Goal: Transaction & Acquisition: Obtain resource

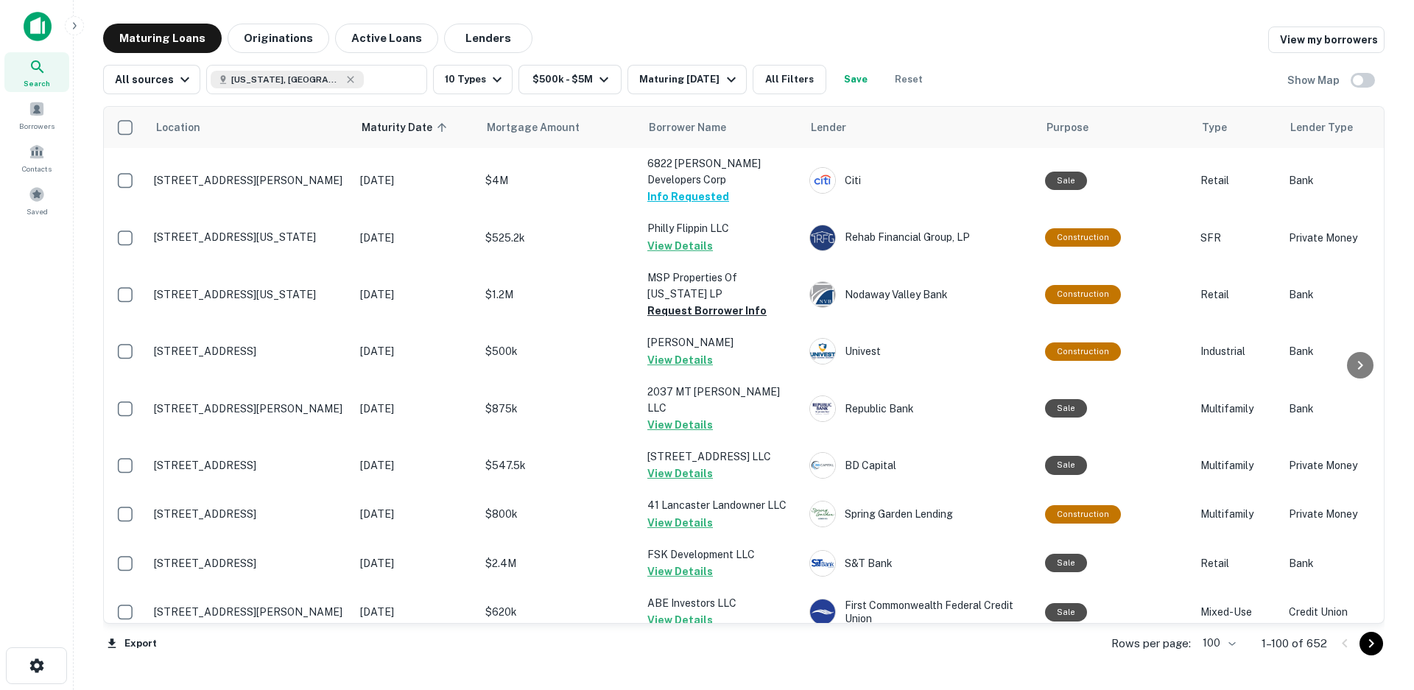
scroll to position [2399, 0]
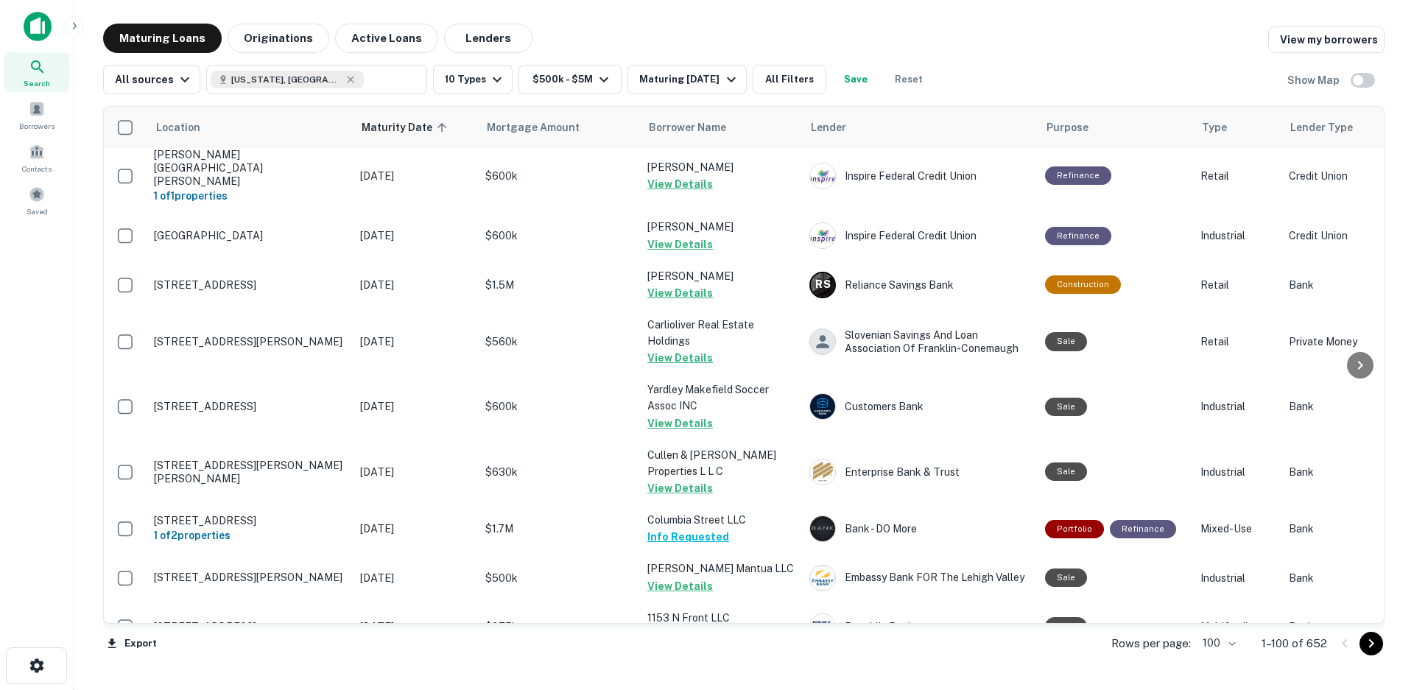
click at [1370, 648] on icon "Go to next page" at bounding box center [1371, 644] width 18 height 18
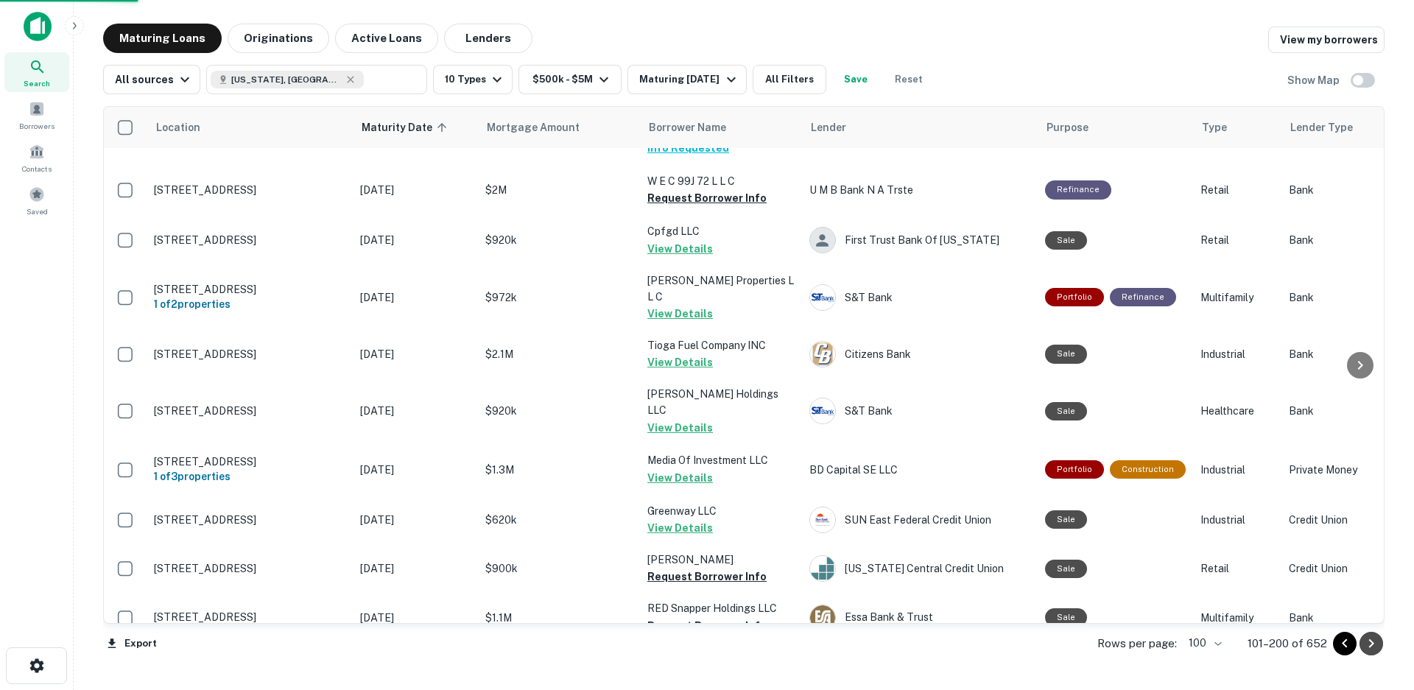
click at [1370, 644] on icon "Go to next page" at bounding box center [1371, 644] width 18 height 18
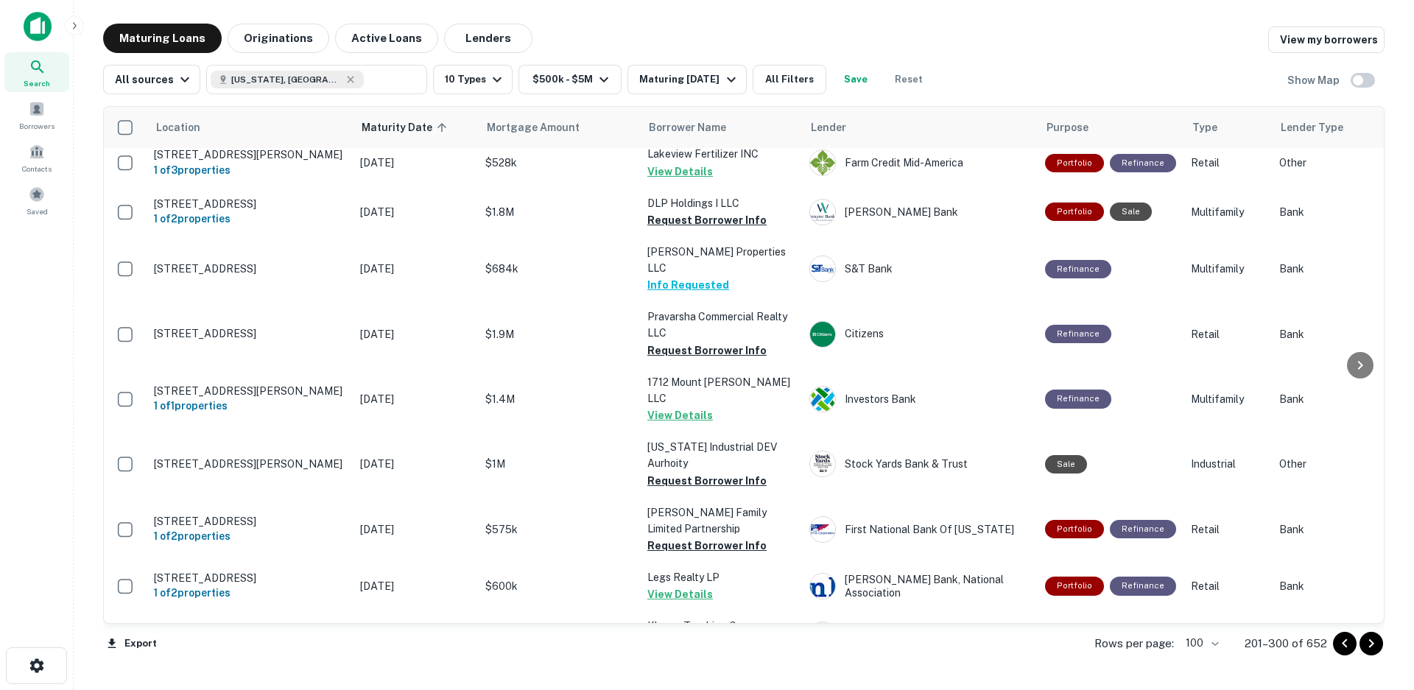
click at [1370, 644] on icon "Go to next page" at bounding box center [1371, 644] width 18 height 18
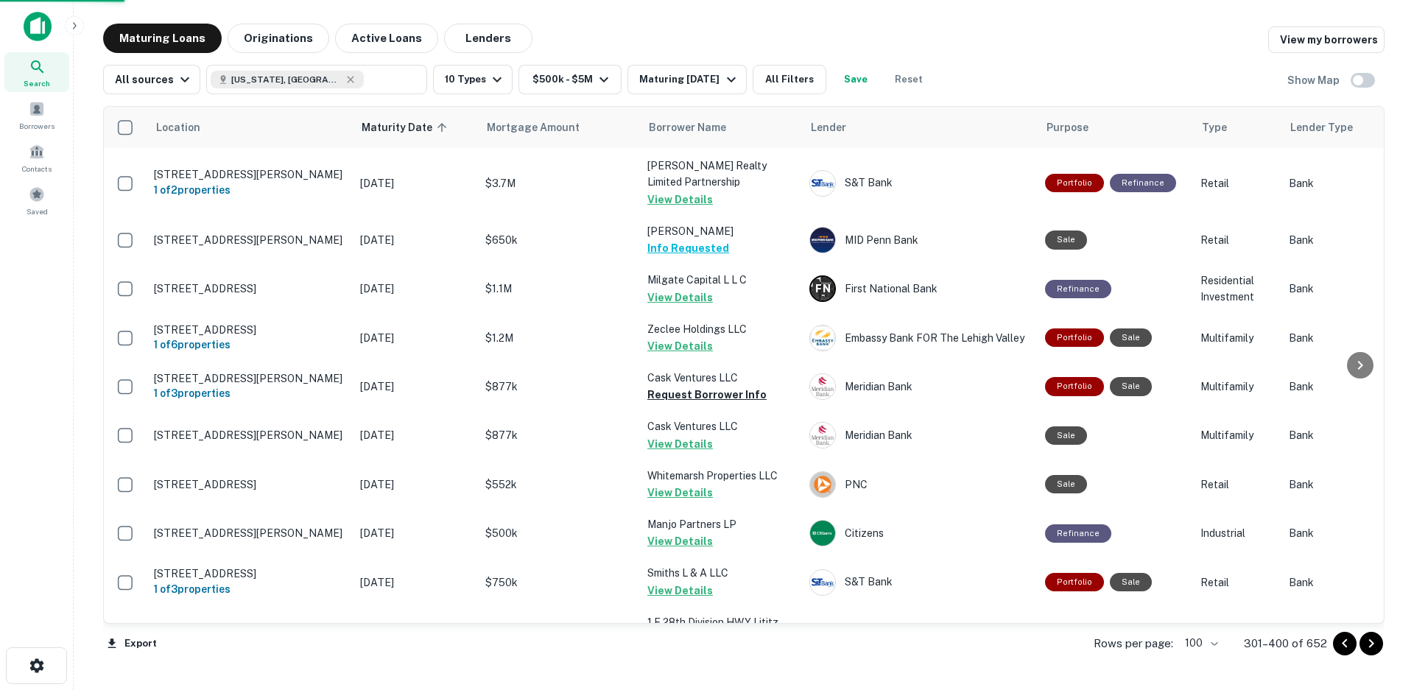
click at [1370, 644] on icon "Go to next page" at bounding box center [1371, 644] width 18 height 18
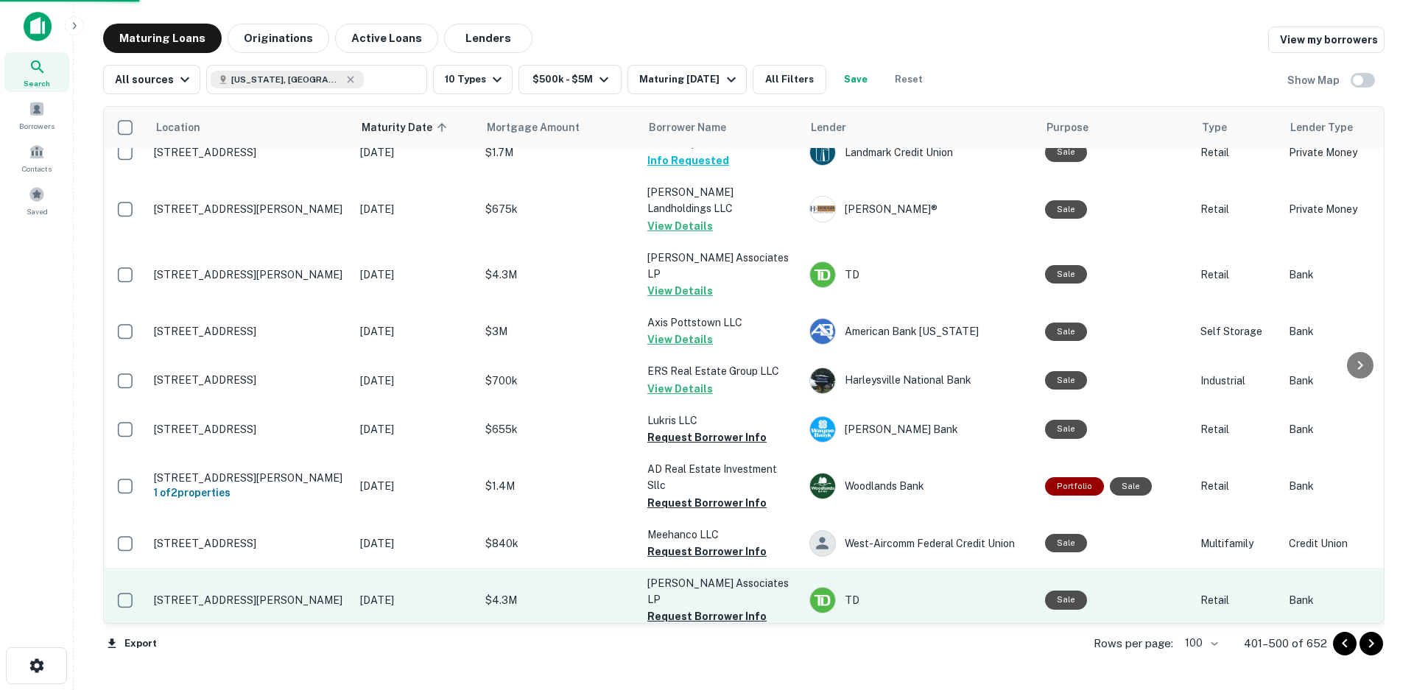
scroll to position [2620, 0]
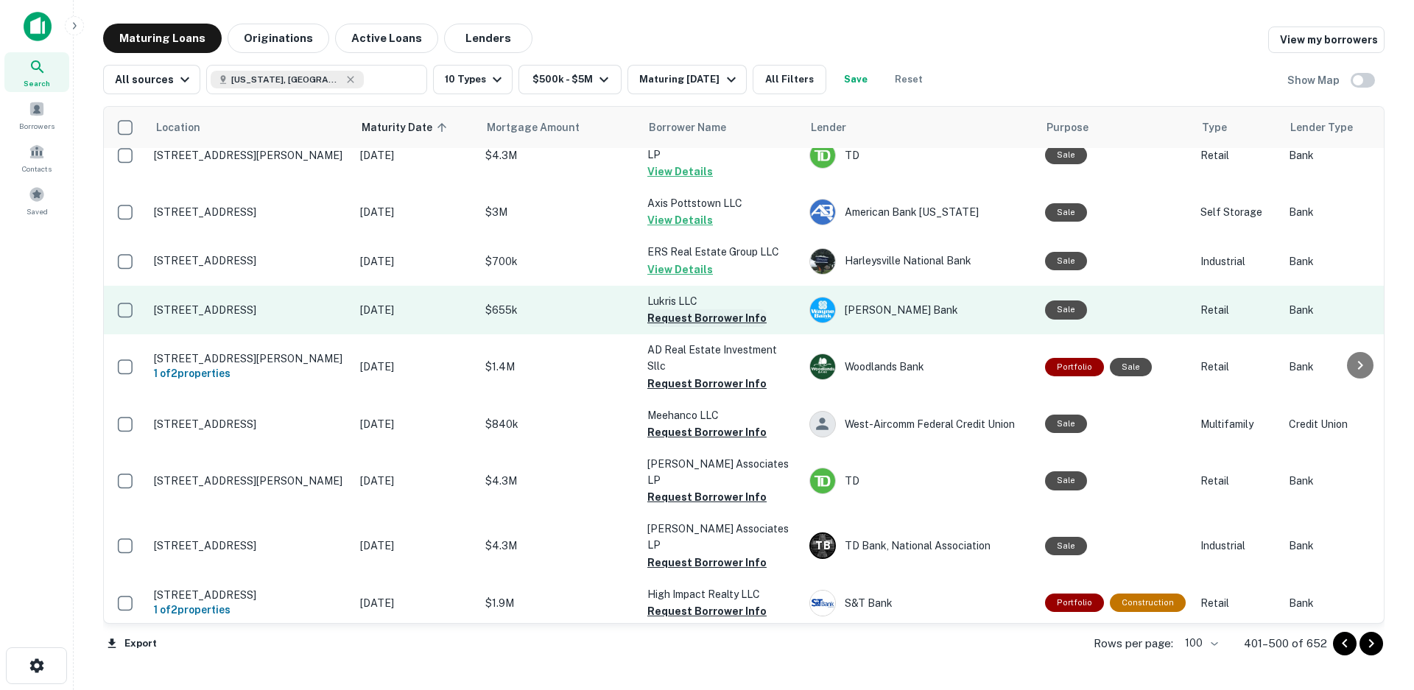
click at [719, 309] on button "Request Borrower Info" at bounding box center [706, 318] width 119 height 18
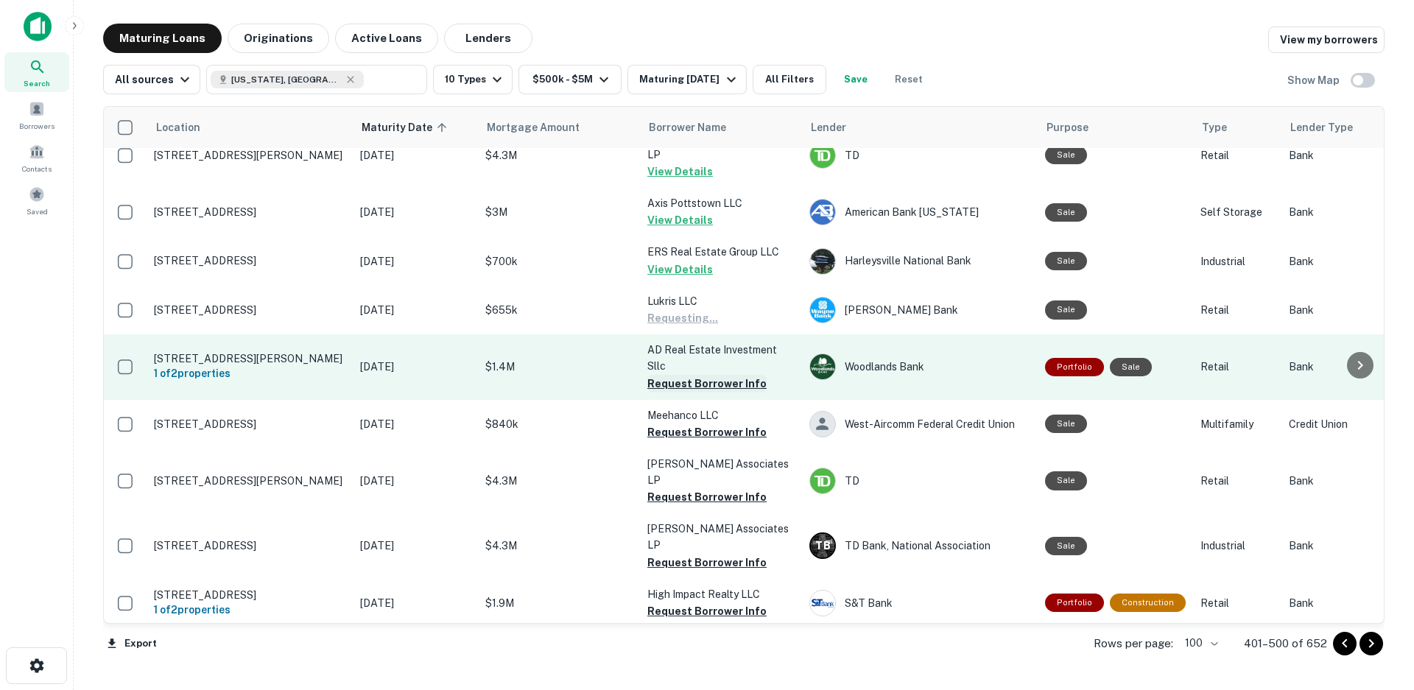
click at [703, 375] on button "Request Borrower Info" at bounding box center [706, 384] width 119 height 18
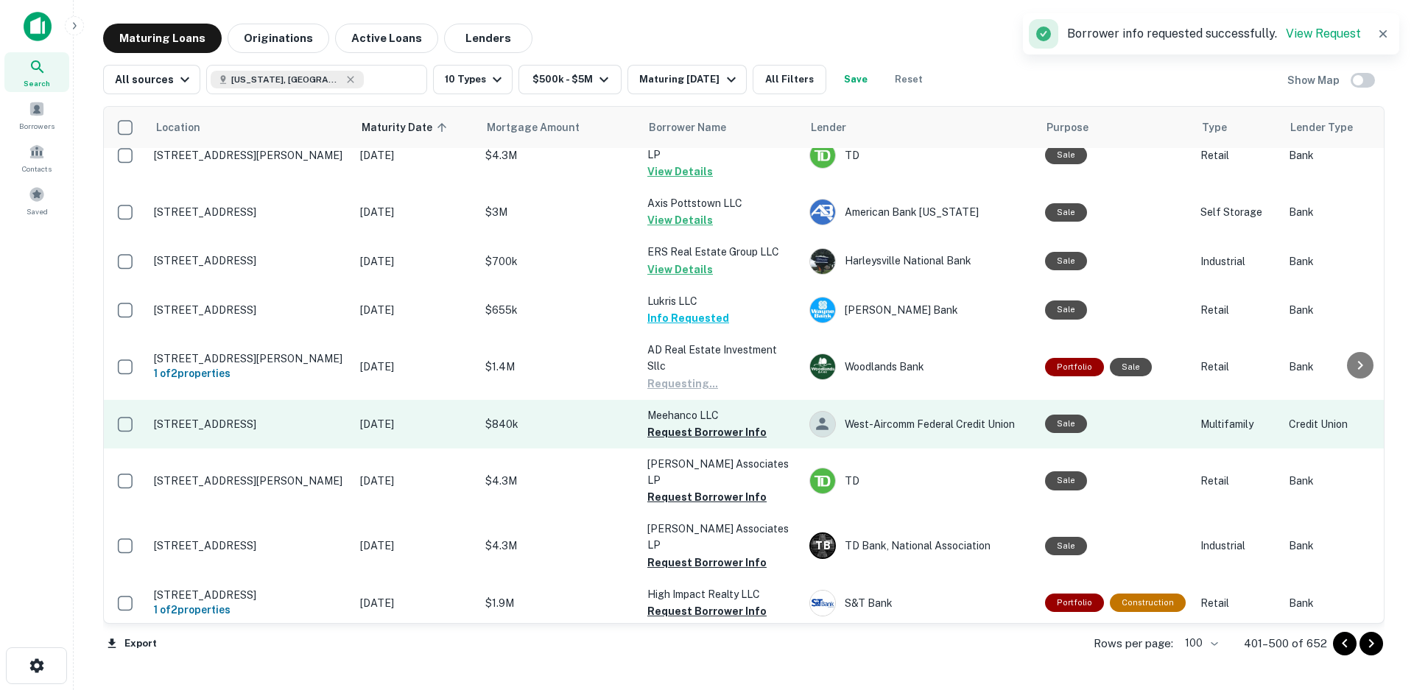
click at [706, 423] on button "Request Borrower Info" at bounding box center [706, 432] width 119 height 18
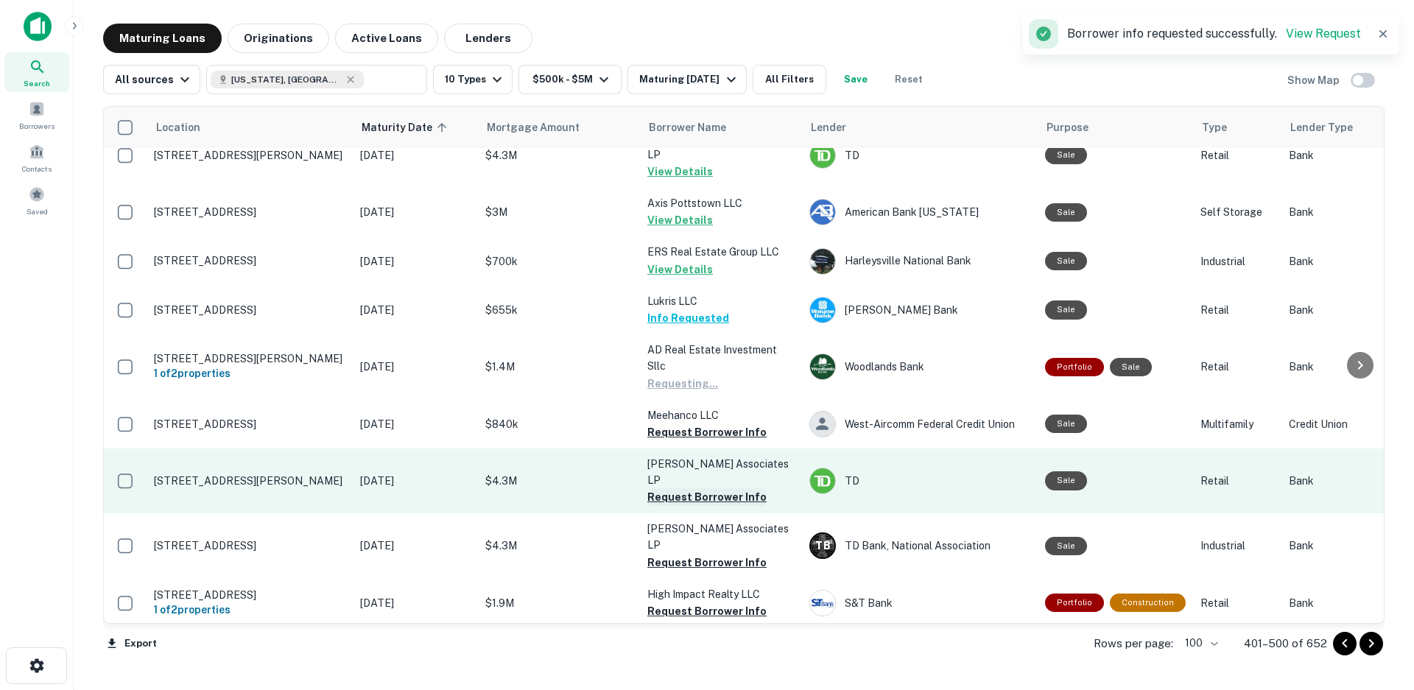
click at [704, 488] on button "Request Borrower Info" at bounding box center [706, 497] width 119 height 18
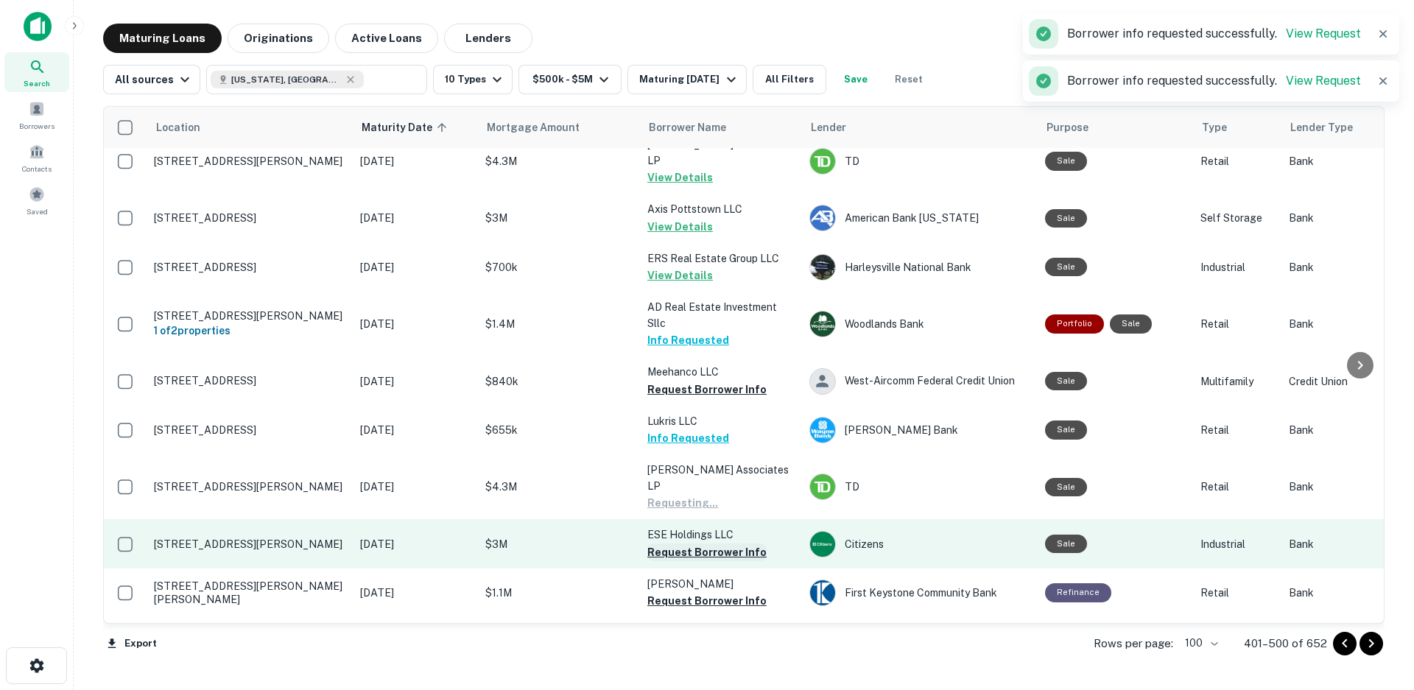
click at [695, 544] on button "Request Borrower Info" at bounding box center [706, 553] width 119 height 18
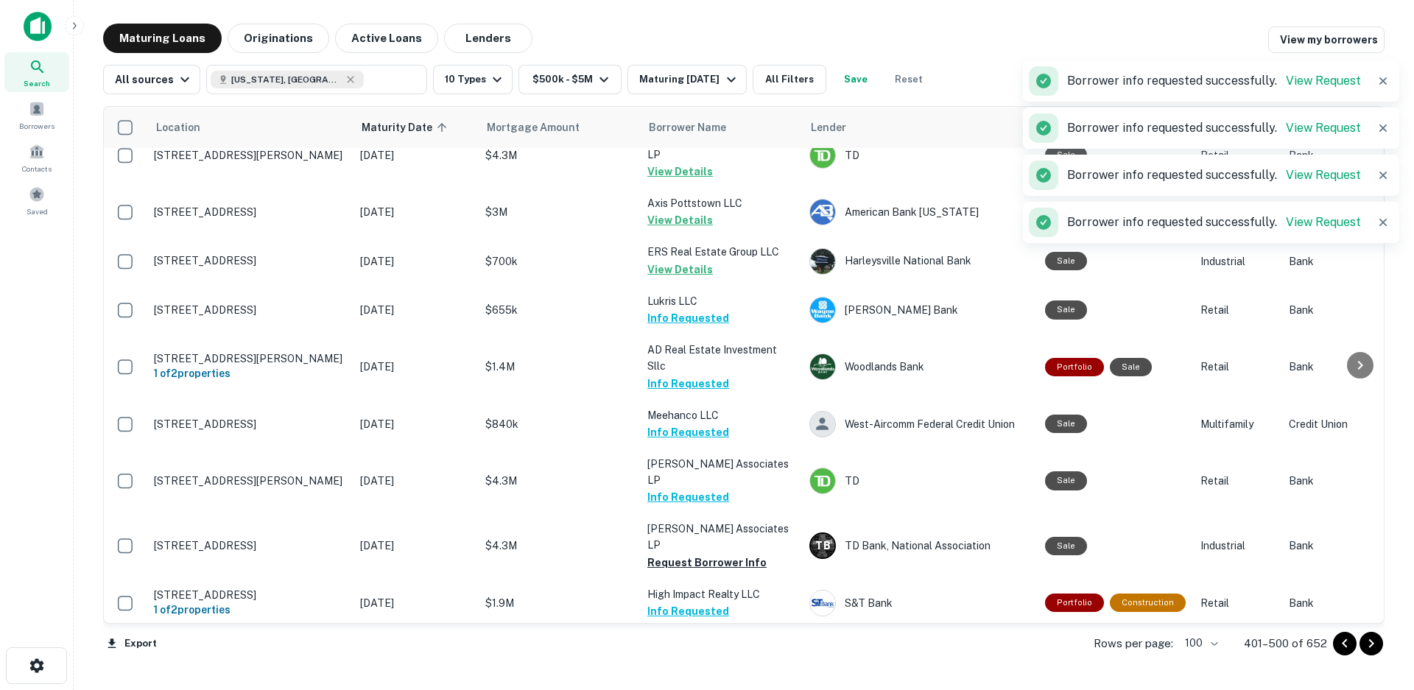
click at [708, 651] on button "Request Borrower Info" at bounding box center [706, 660] width 119 height 18
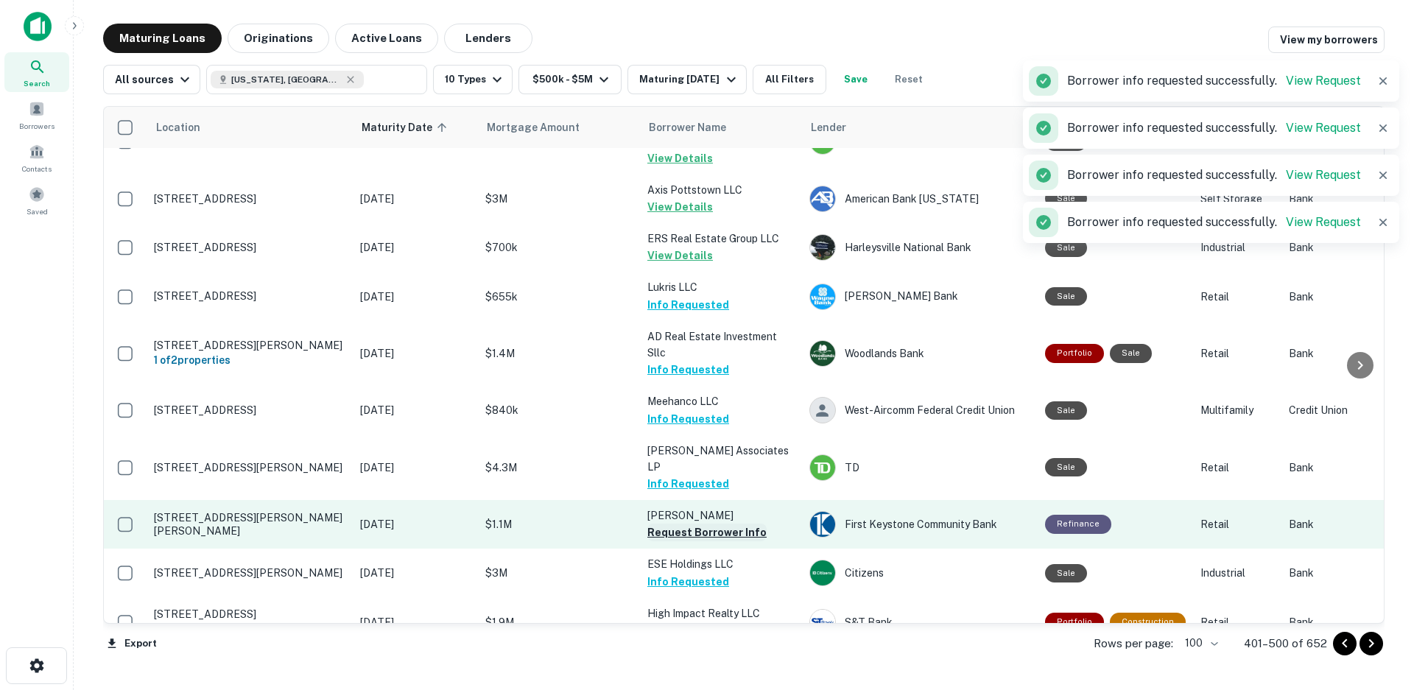
click at [733, 524] on button "Request Borrower Info" at bounding box center [706, 533] width 119 height 18
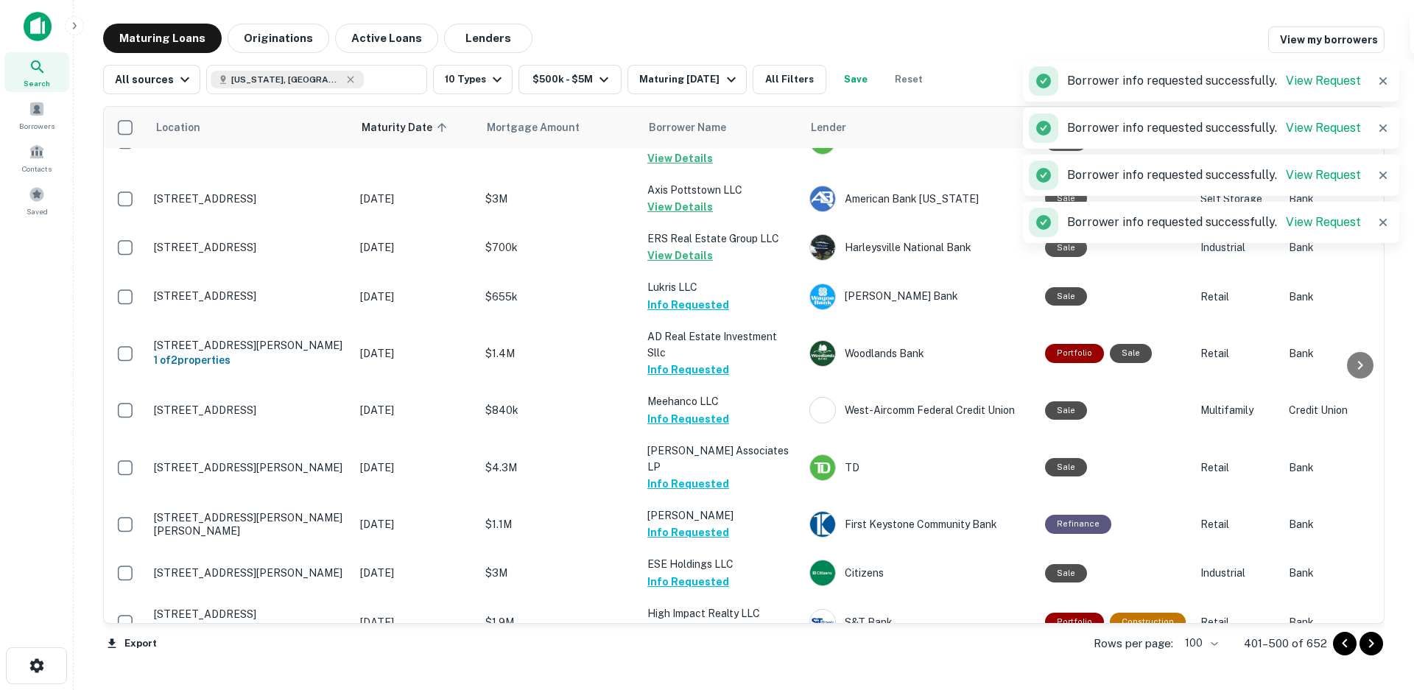
scroll to position [2697, 0]
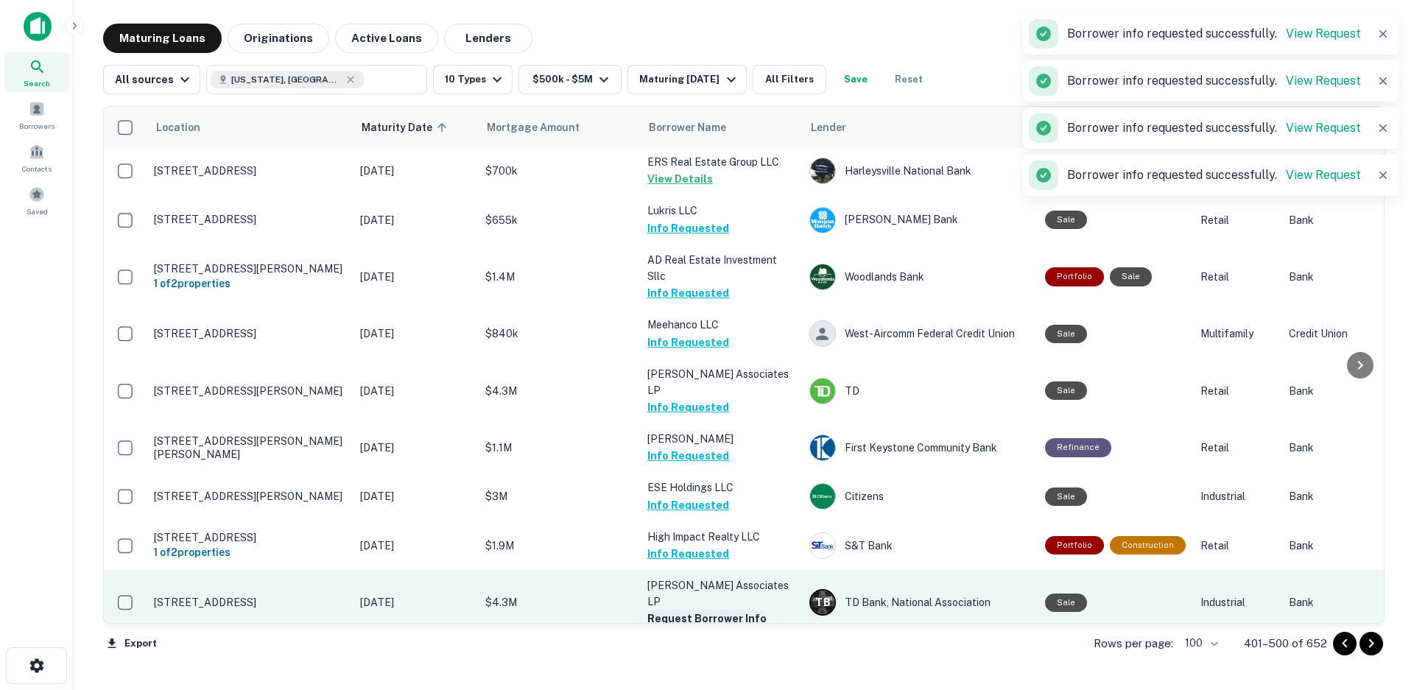
click at [723, 610] on button "Request Borrower Info" at bounding box center [706, 619] width 119 height 18
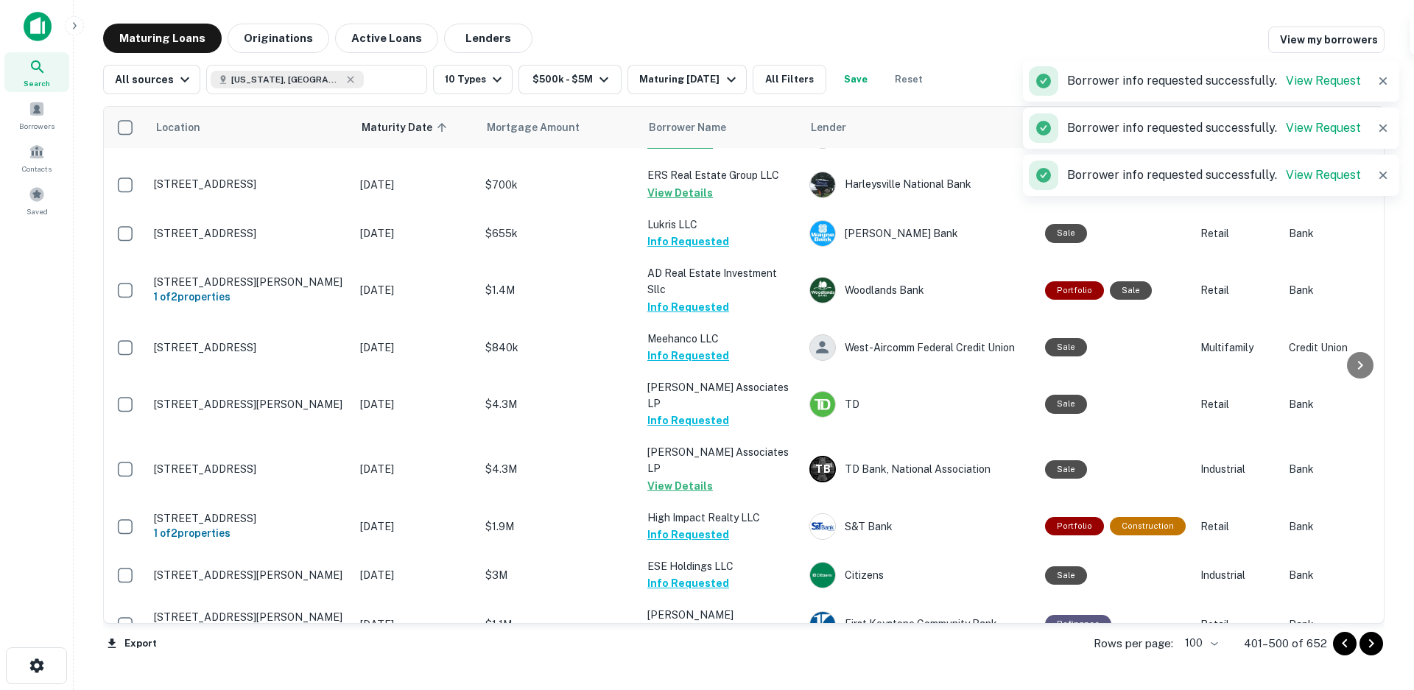
scroll to position [2768, 0]
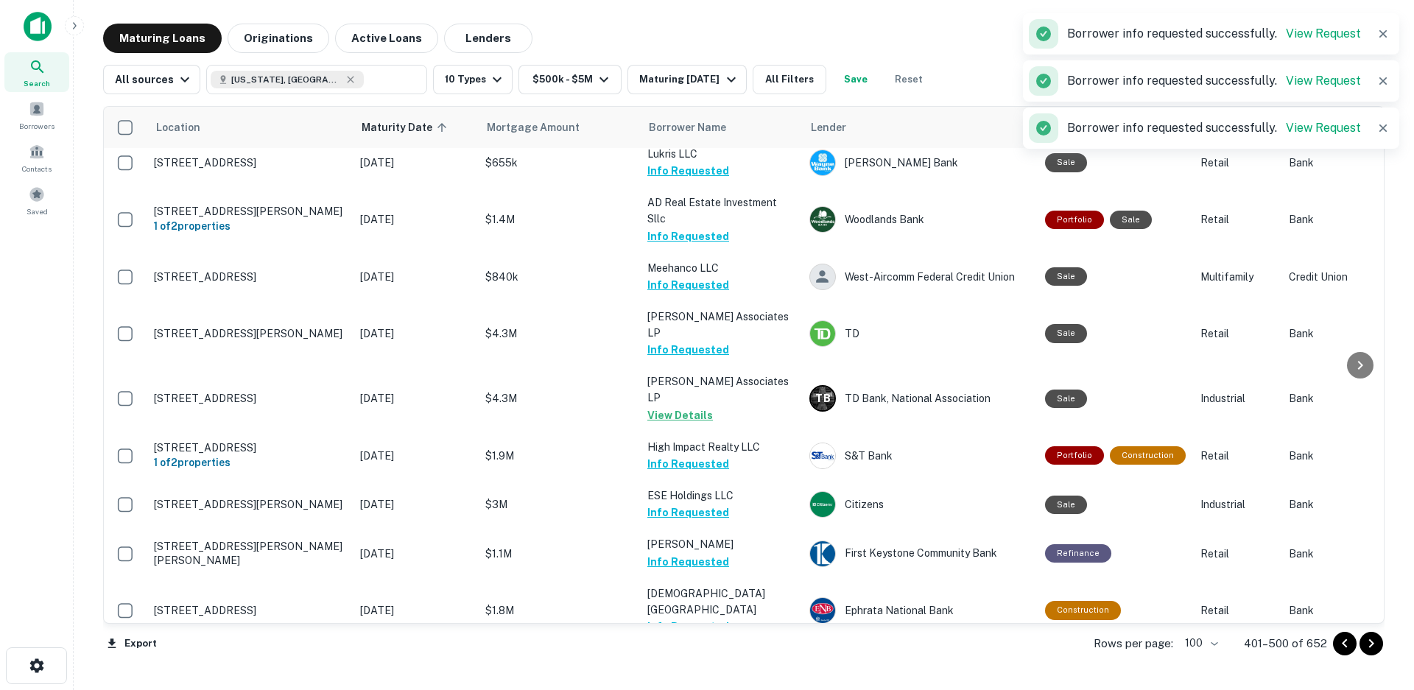
click at [724, 667] on button "Request Borrower Info" at bounding box center [706, 676] width 119 height 18
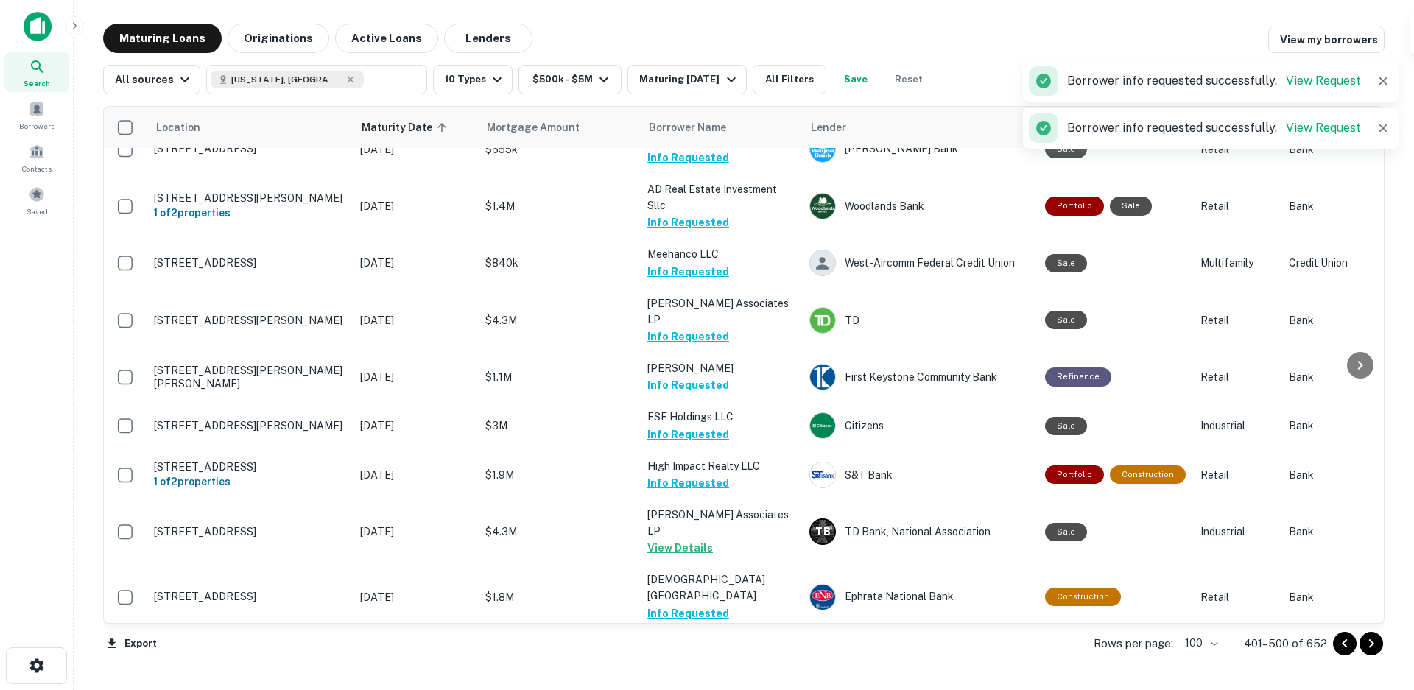
scroll to position [2992, 0]
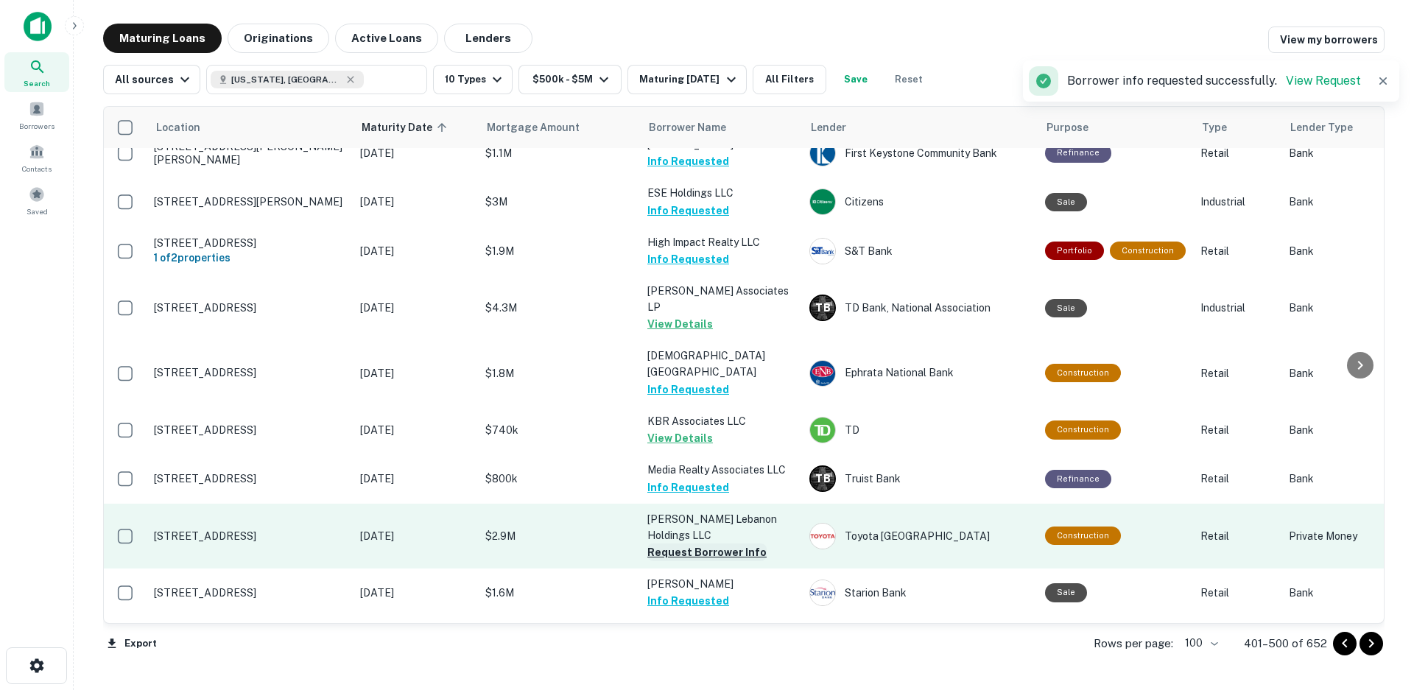
click at [718, 544] on button "Request Borrower Info" at bounding box center [706, 553] width 119 height 18
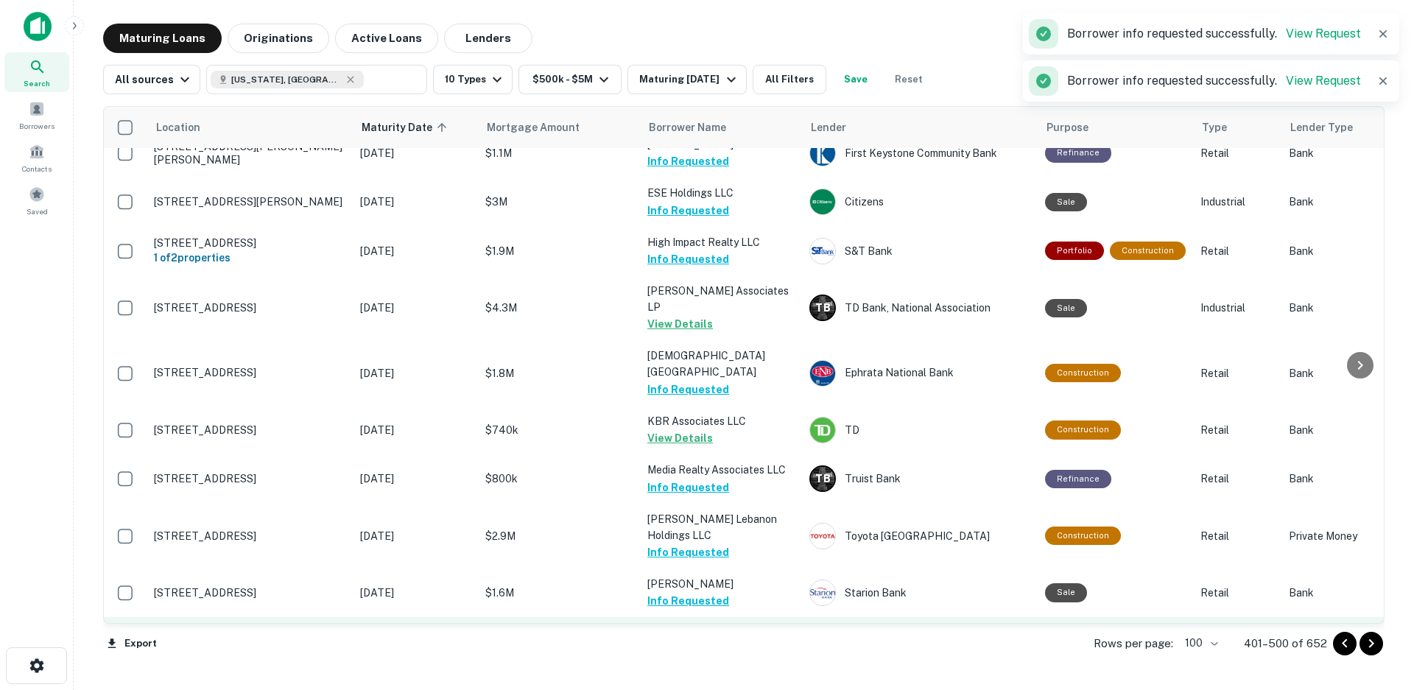
click at [731, 658] on button "Request Borrower Info" at bounding box center [706, 667] width 119 height 18
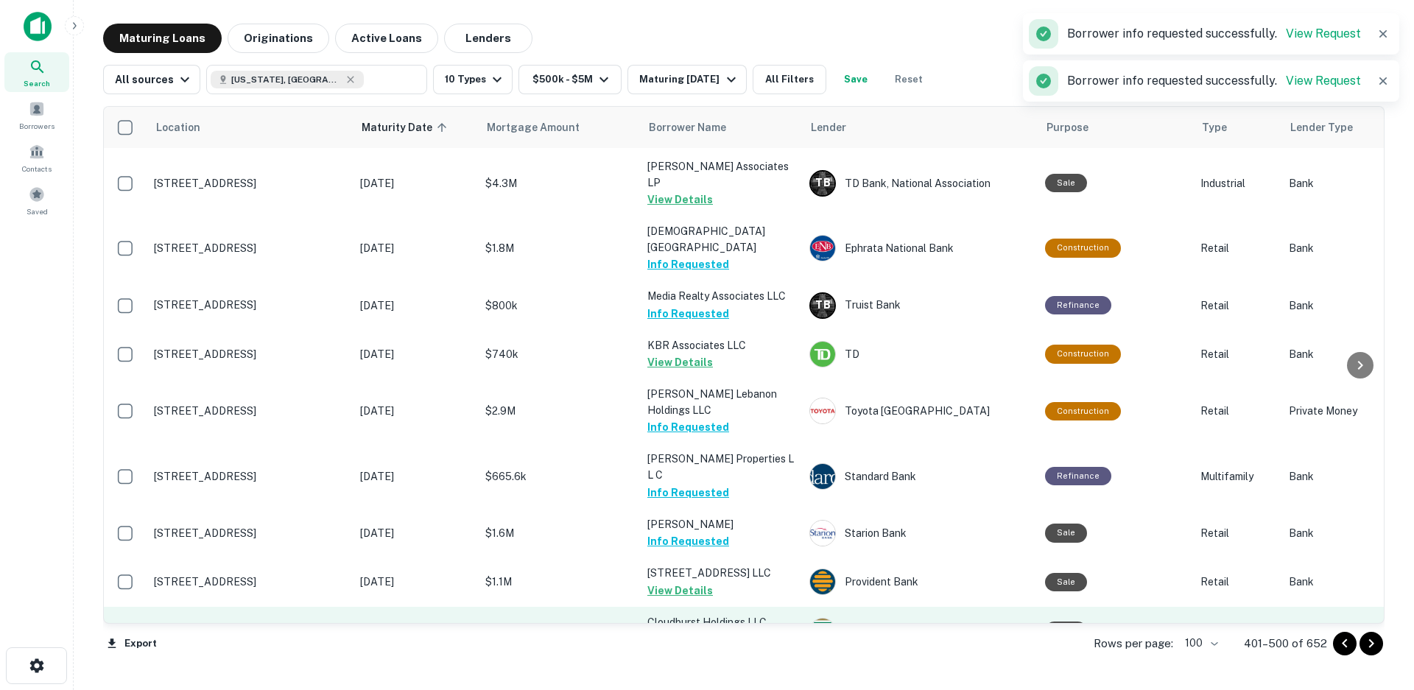
scroll to position [3137, 0]
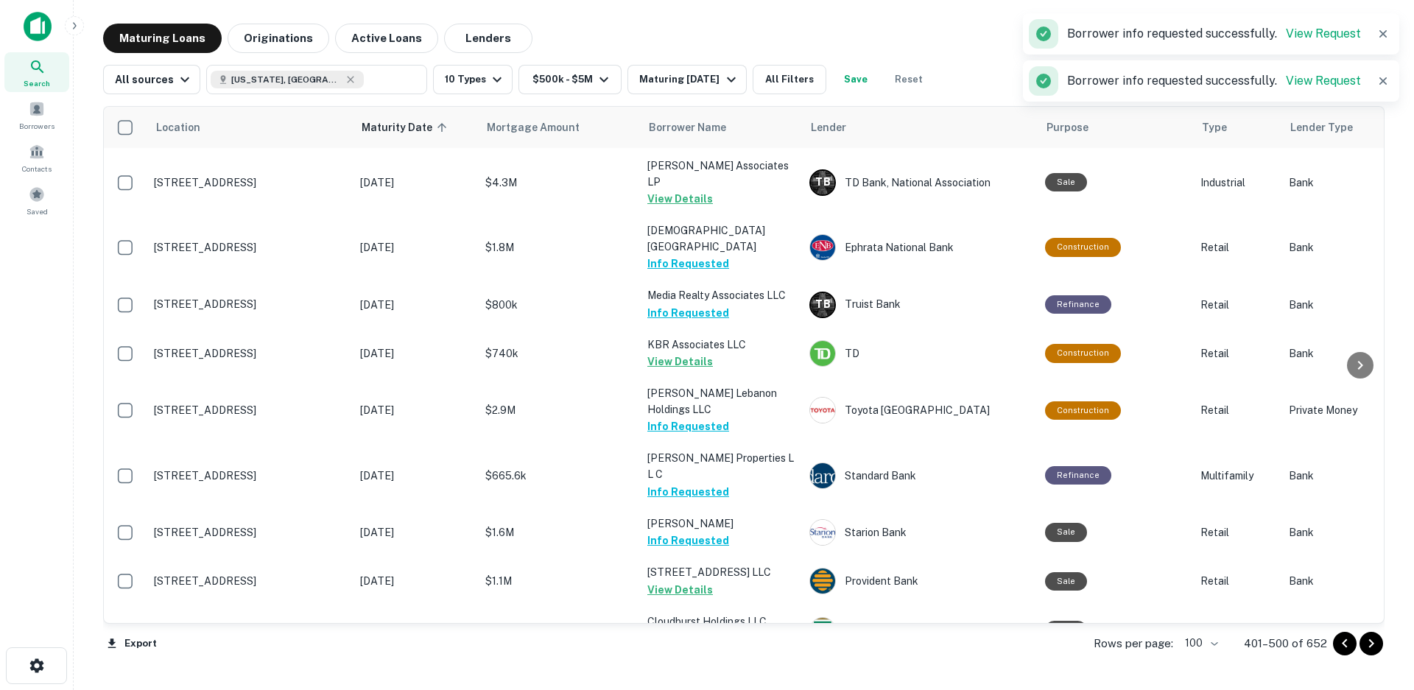
click at [720, 689] on button "Request Borrower Info" at bounding box center [706, 704] width 119 height 18
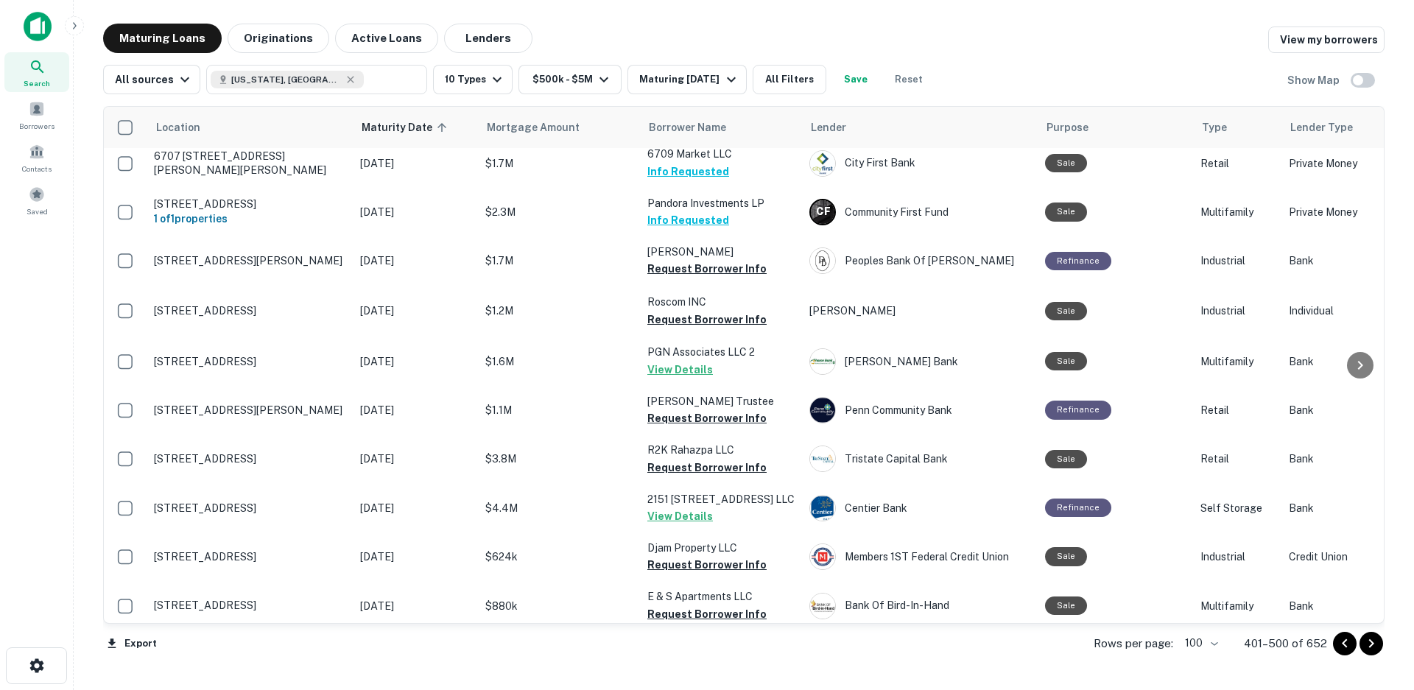
scroll to position [3607, 0]
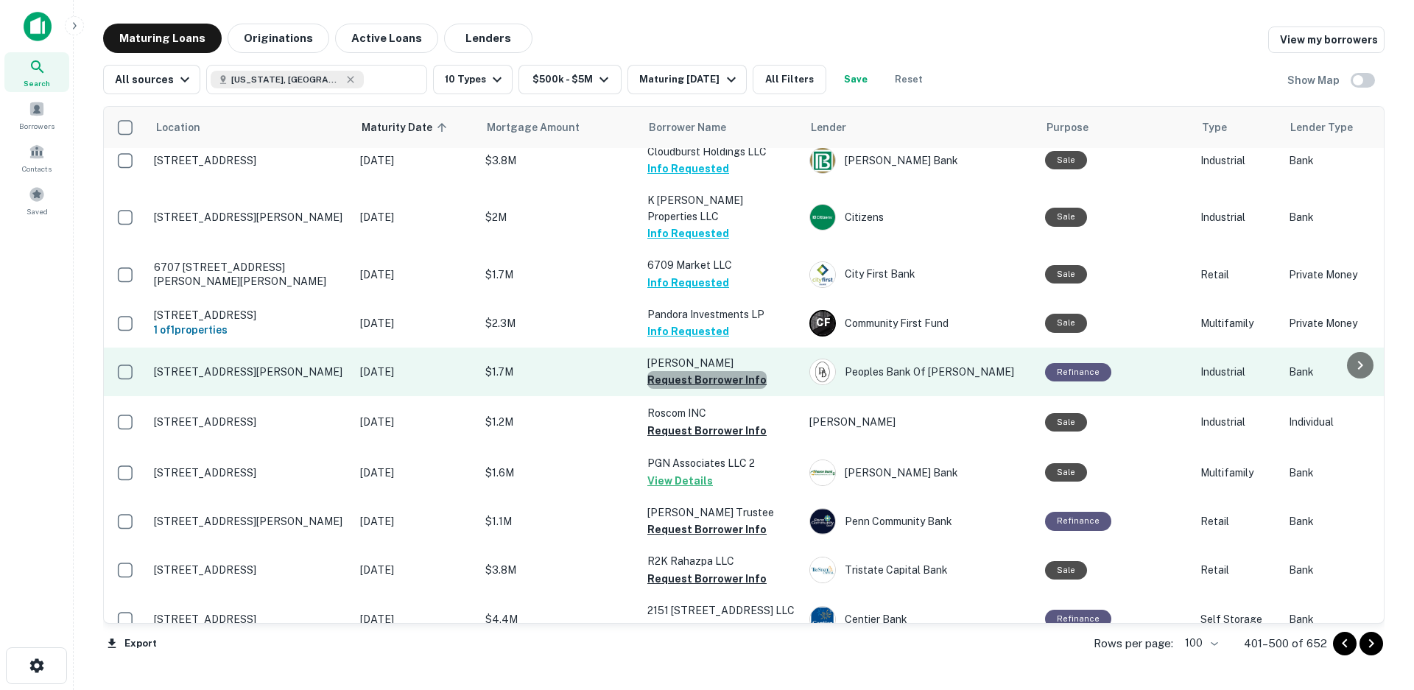
click at [711, 371] on button "Request Borrower Info" at bounding box center [706, 380] width 119 height 18
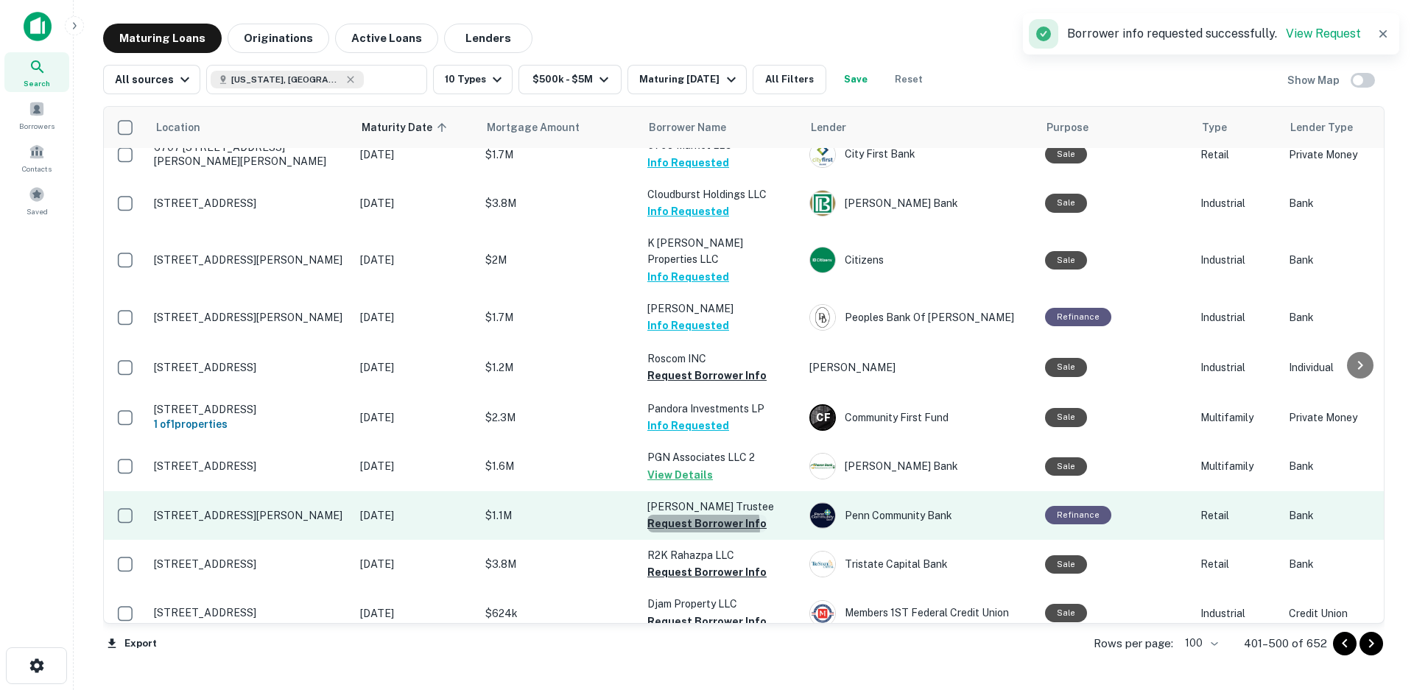
click at [689, 515] on button "Request Borrower Info" at bounding box center [706, 524] width 119 height 18
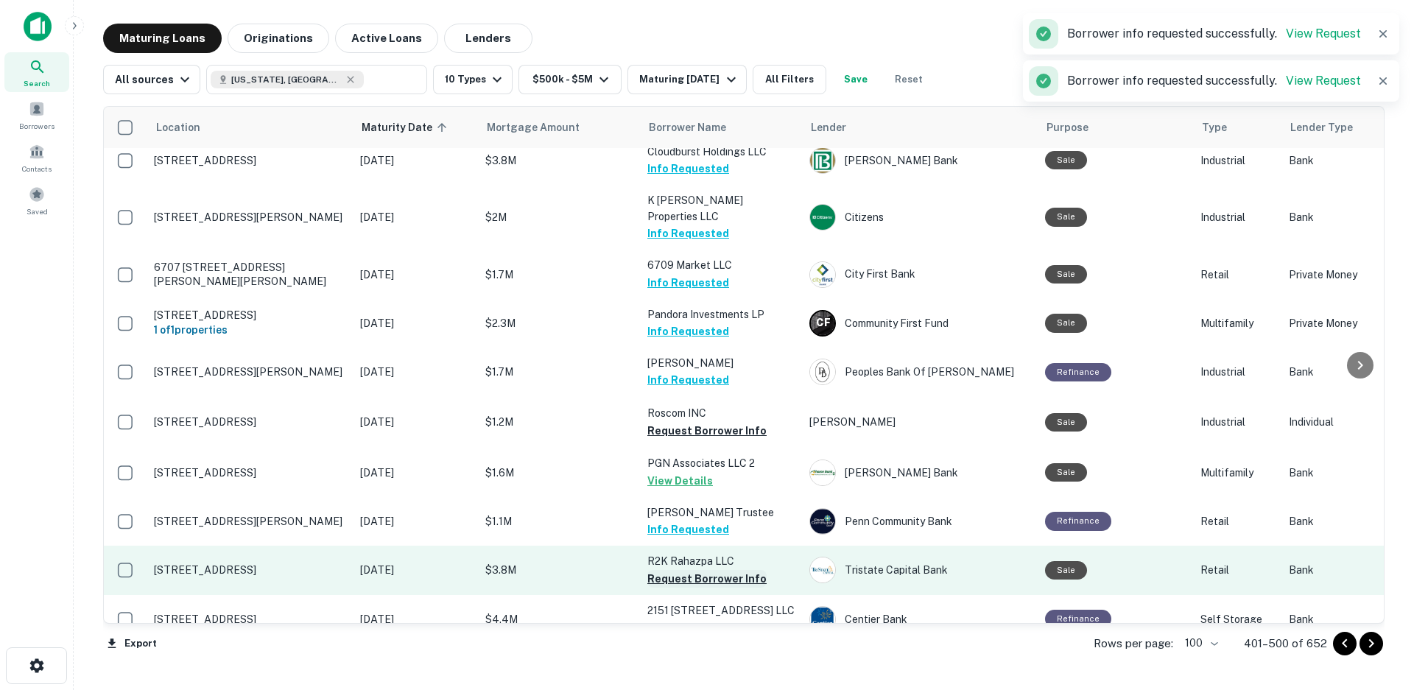
click at [707, 570] on button "Request Borrower Info" at bounding box center [706, 579] width 119 height 18
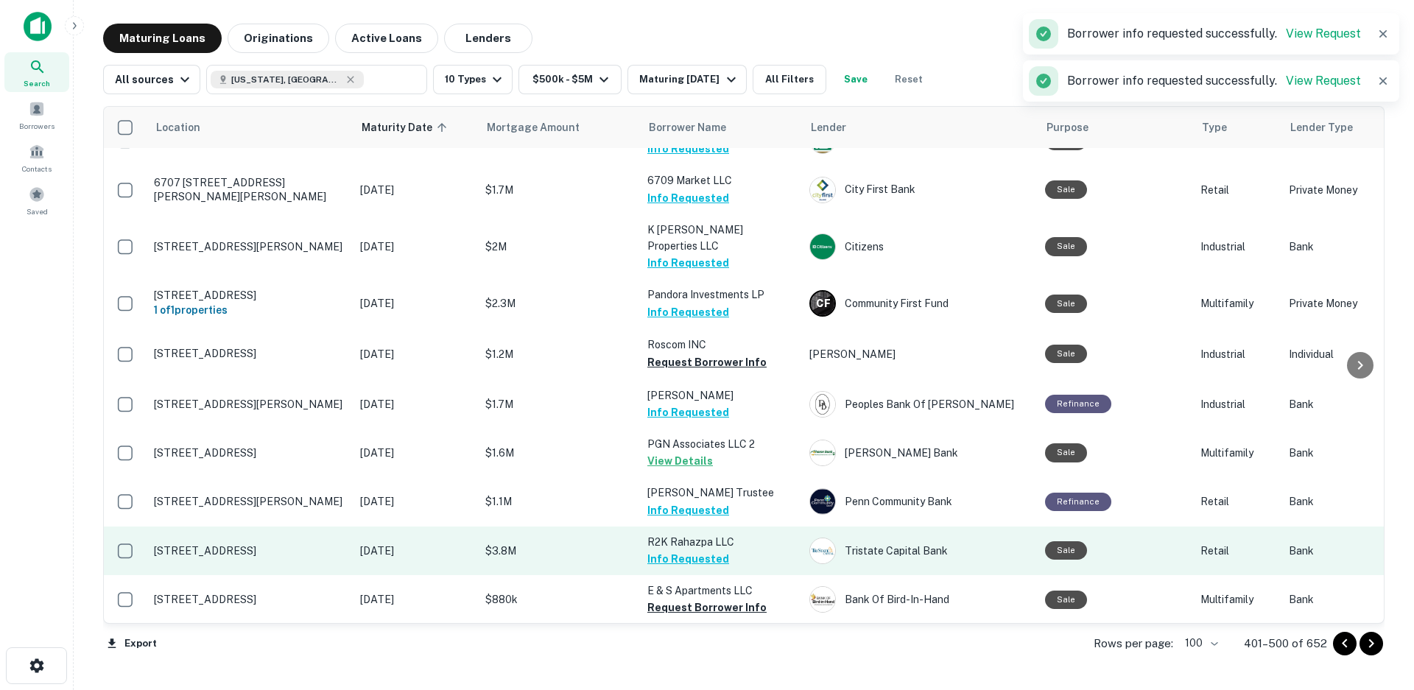
click at [702, 673] on td "Djam Property LLC Request Borrower Info" at bounding box center [721, 697] width 162 height 49
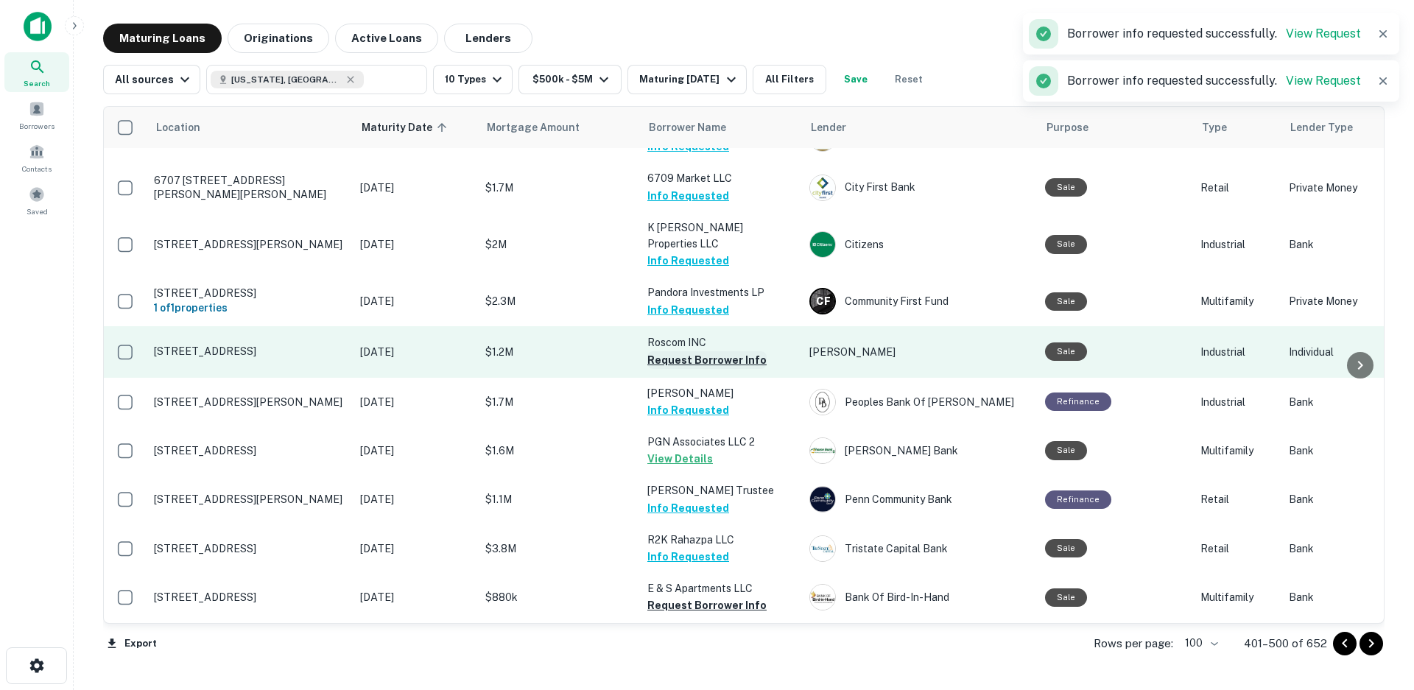
click at [698, 351] on button "Request Borrower Info" at bounding box center [706, 360] width 119 height 18
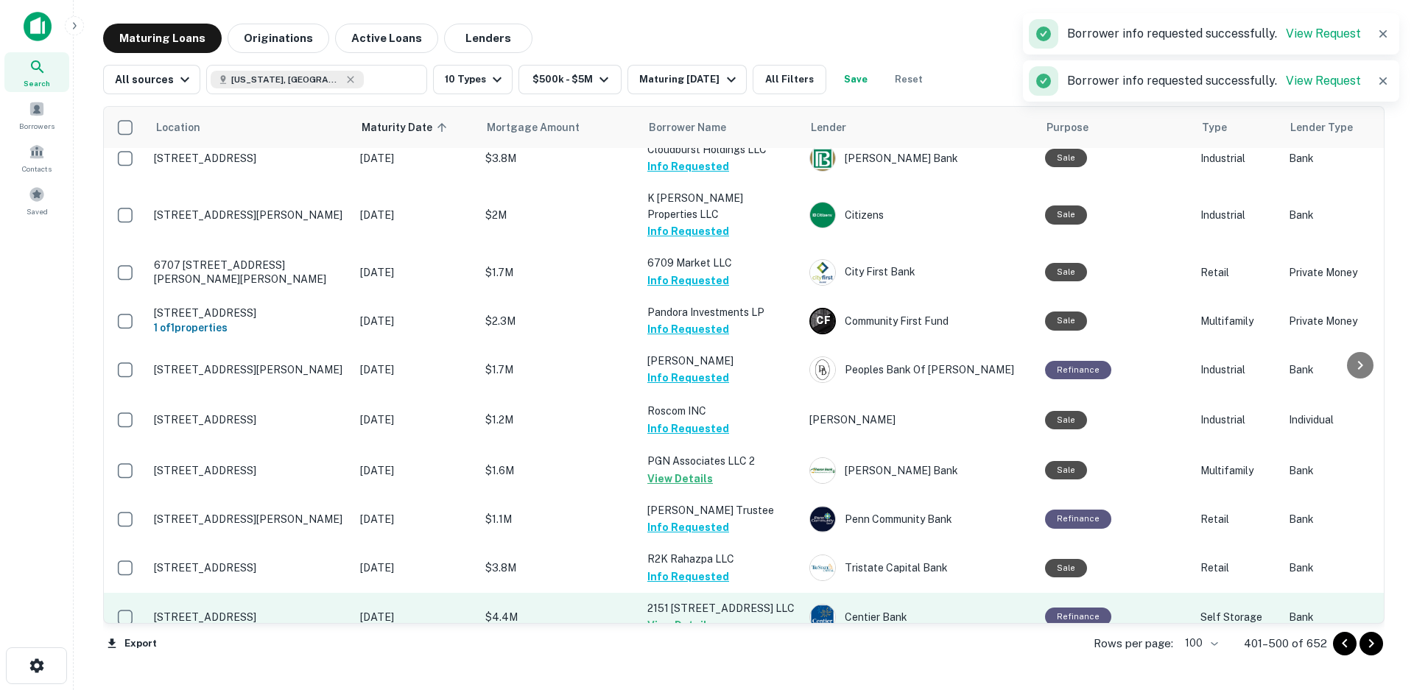
scroll to position [3607, 0]
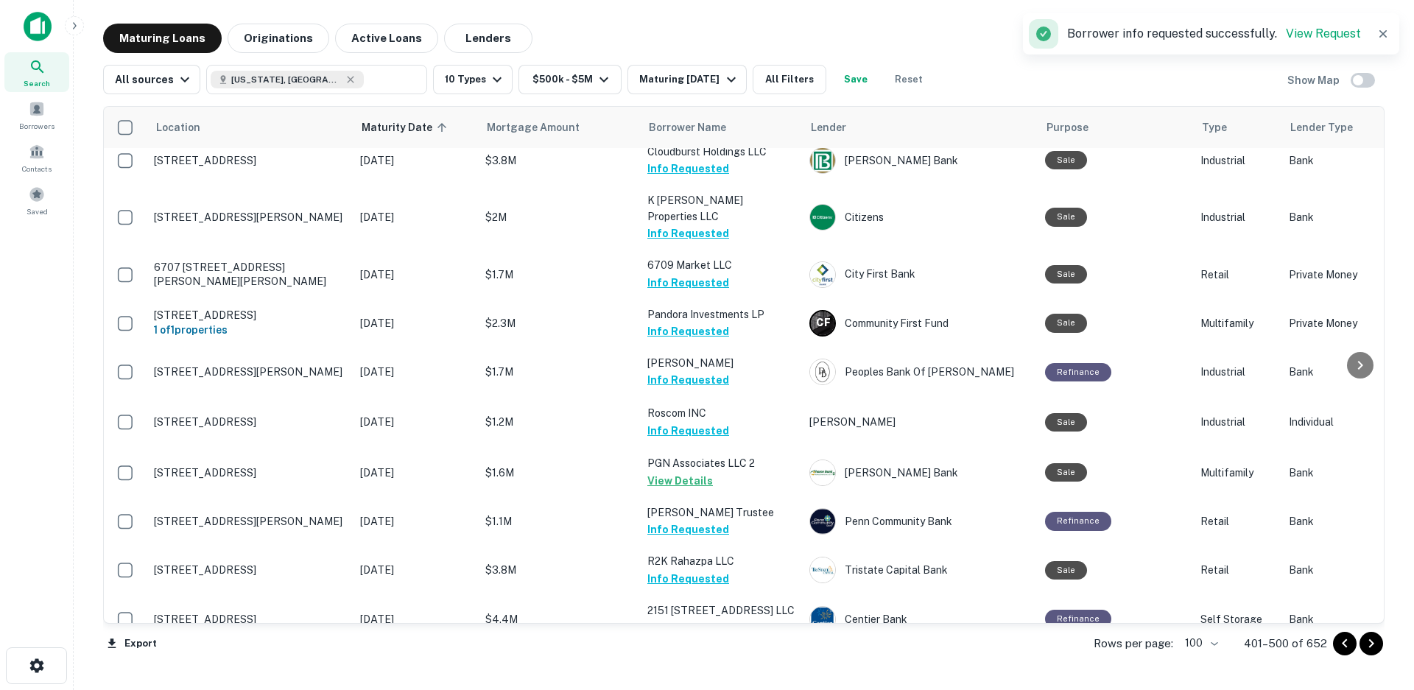
click at [697, 667] on button "Request Borrower Info" at bounding box center [706, 676] width 119 height 18
